Goal: Contribute content: Contribute content

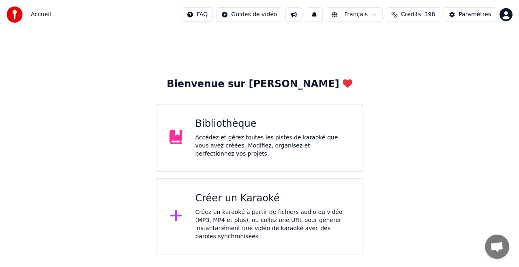
click at [251, 208] on div "Créez un karaoké à partir de fichiers audio ou vidéo (MP3, MP4 et plus), ou col…" at bounding box center [272, 224] width 154 height 32
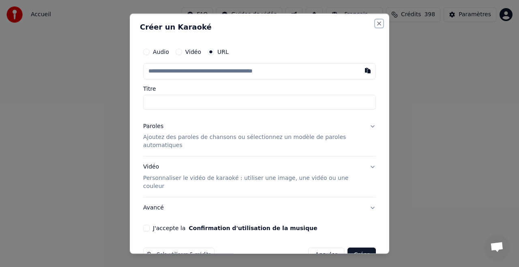
click at [379, 23] on button "Close" at bounding box center [379, 23] width 6 height 6
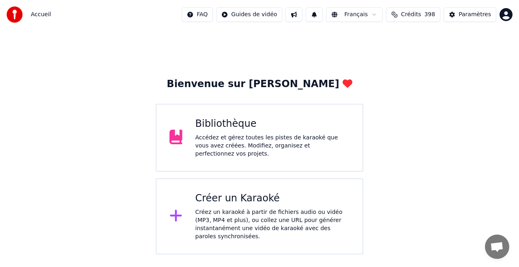
click at [237, 124] on div "Bibliothèque" at bounding box center [272, 124] width 154 height 13
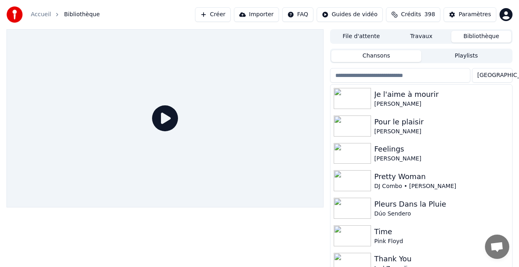
click at [261, 14] on button "Importer" at bounding box center [256, 14] width 45 height 15
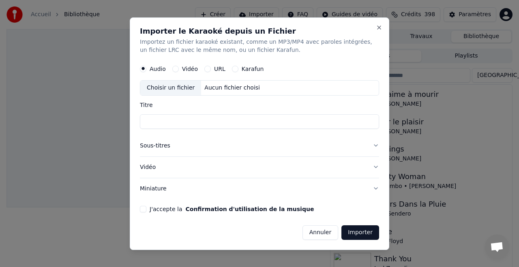
click at [212, 67] on div "URL" at bounding box center [214, 69] width 21 height 6
click at [209, 69] on div "URL" at bounding box center [214, 69] width 21 height 6
click at [207, 66] on button "URL" at bounding box center [207, 69] width 6 height 6
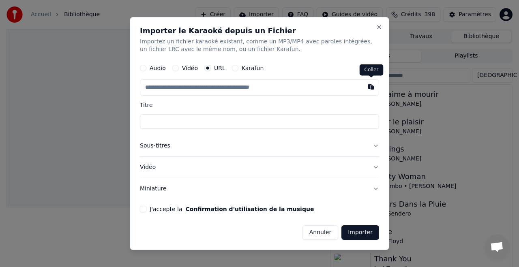
click at [371, 88] on button "button" at bounding box center [371, 87] width 16 height 15
type input "**********"
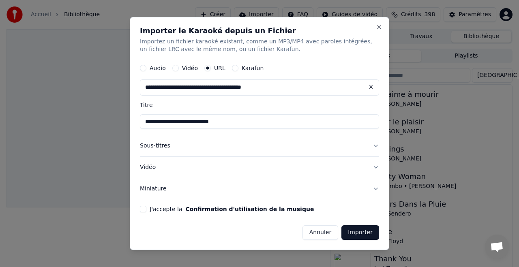
click at [143, 210] on button "J'accepte la Confirmation d'utilisation de la musique" at bounding box center [143, 209] width 6 height 6
click at [359, 233] on button "Importer" at bounding box center [360, 232] width 38 height 15
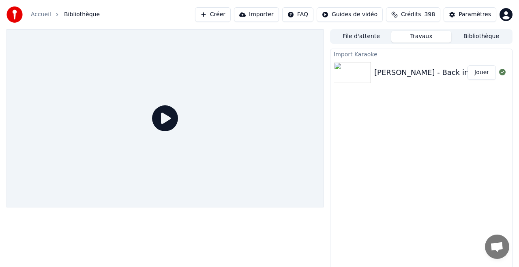
click at [480, 72] on button "Jouer" at bounding box center [481, 72] width 28 height 15
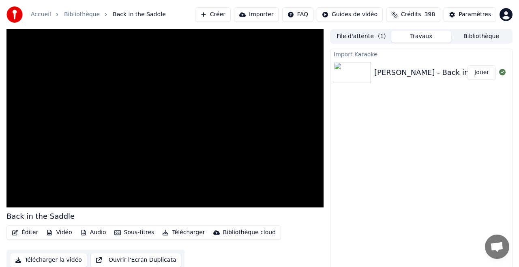
click at [263, 15] on button "Importer" at bounding box center [256, 14] width 45 height 15
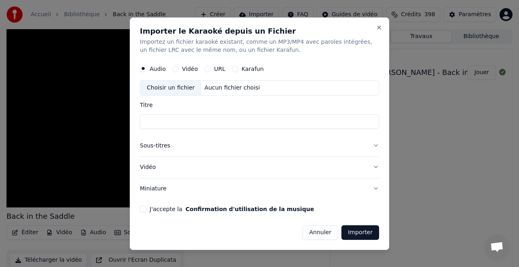
click at [204, 68] on button "URL" at bounding box center [207, 69] width 6 height 6
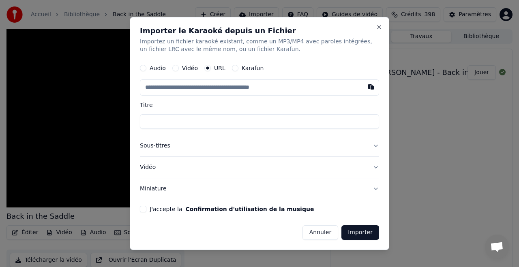
click at [370, 88] on button "button" at bounding box center [371, 87] width 16 height 15
type input "**********"
click at [146, 208] on button "J'accepte la Confirmation d'utilisation de la musique" at bounding box center [143, 209] width 6 height 6
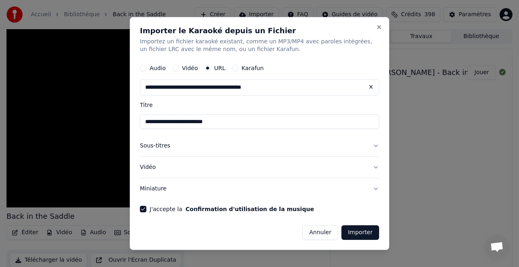
click at [357, 234] on button "Importer" at bounding box center [360, 232] width 38 height 15
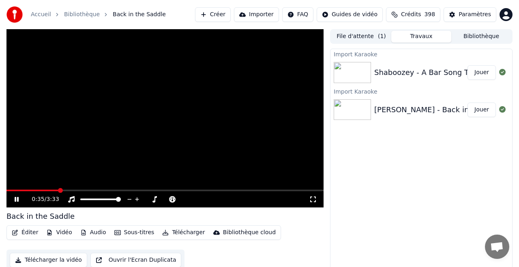
click at [481, 110] on button "Jouer" at bounding box center [481, 110] width 28 height 15
click at [479, 72] on button "Jouer" at bounding box center [481, 72] width 28 height 15
click at [17, 200] on icon at bounding box center [17, 199] width 4 height 5
click at [257, 14] on button "Importer" at bounding box center [256, 14] width 45 height 15
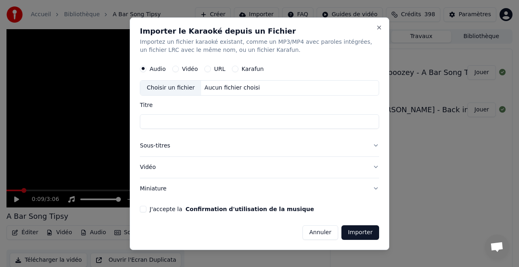
click at [204, 67] on button "URL" at bounding box center [207, 69] width 6 height 6
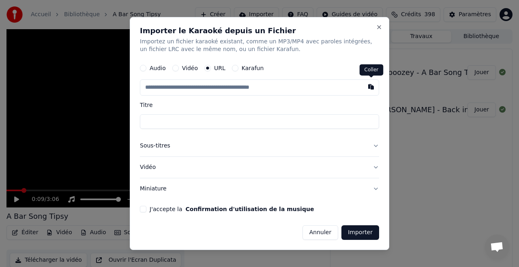
click at [369, 87] on button "button" at bounding box center [371, 87] width 16 height 15
type input "**********"
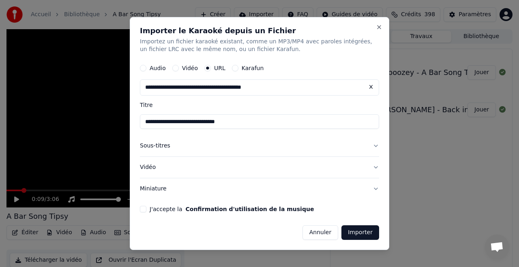
click at [141, 208] on button "J'accepte la Confirmation d'utilisation de la musique" at bounding box center [143, 209] width 6 height 6
click at [359, 236] on button "Importer" at bounding box center [360, 232] width 38 height 15
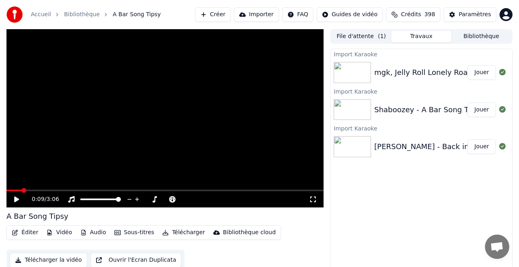
click at [260, 15] on button "Importer" at bounding box center [256, 14] width 45 height 15
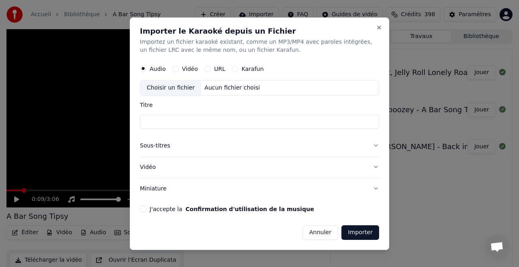
click at [204, 68] on button "URL" at bounding box center [207, 69] width 6 height 6
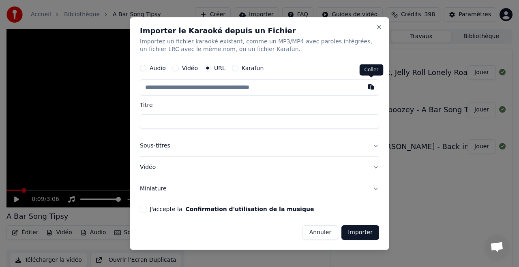
click at [370, 87] on button "button" at bounding box center [371, 87] width 16 height 15
type input "**********"
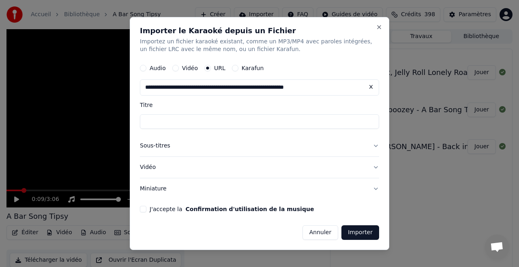
type input "**********"
click at [141, 208] on button "J'accepte la Confirmation d'utilisation de la musique" at bounding box center [143, 209] width 6 height 6
click at [354, 233] on button "Importer" at bounding box center [360, 232] width 38 height 15
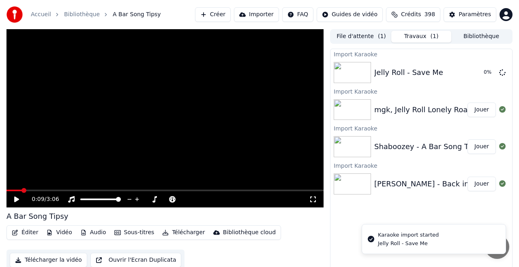
scroll to position [2, 0]
